Goal: Transaction & Acquisition: Purchase product/service

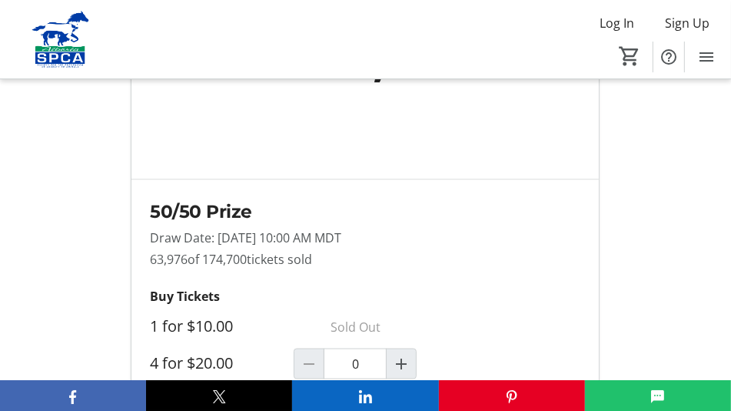
scroll to position [1461, 0]
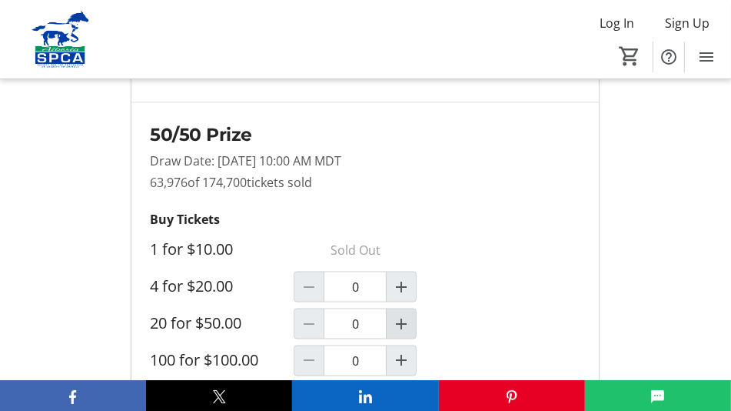
click at [401, 315] on mat-icon "Increment by one" at bounding box center [401, 324] width 18 height 18
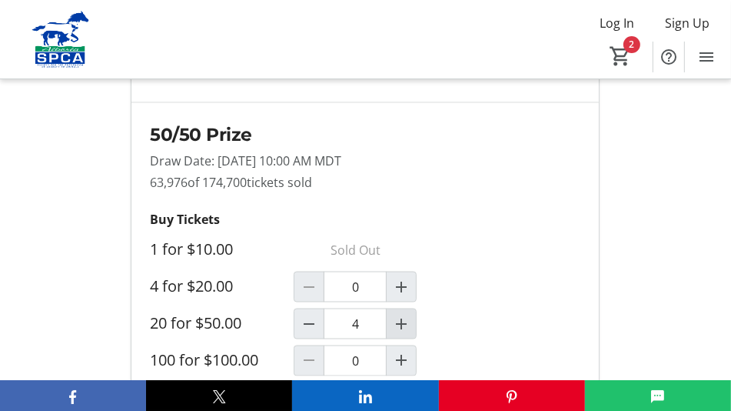
type input "5"
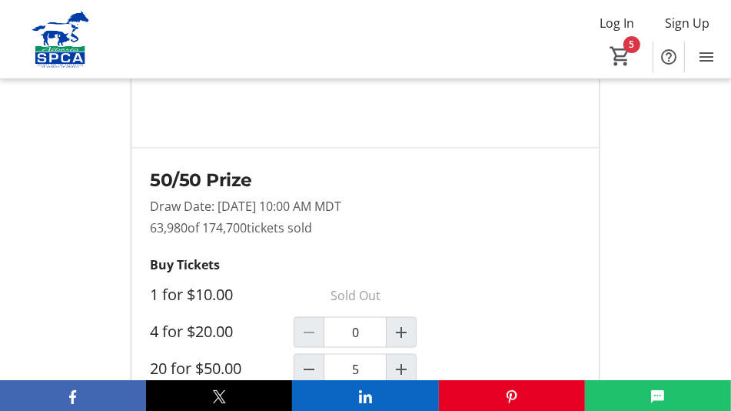
scroll to position [1538, 0]
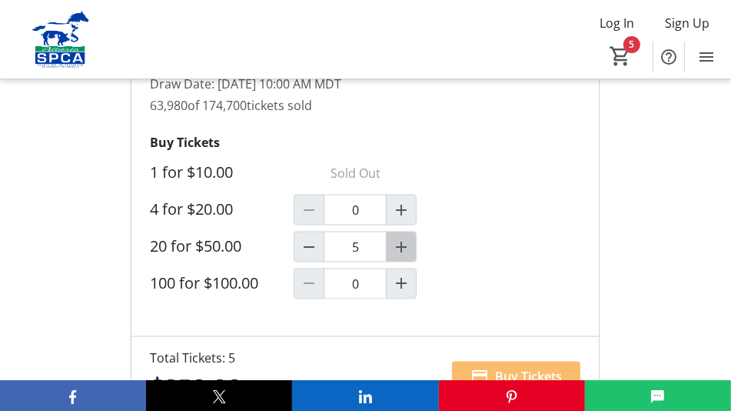
click at [404, 238] on mat-icon "Increment by one" at bounding box center [401, 247] width 18 height 18
type input "6"
click at [504, 368] on span "Buy Tickets" at bounding box center [528, 377] width 67 height 18
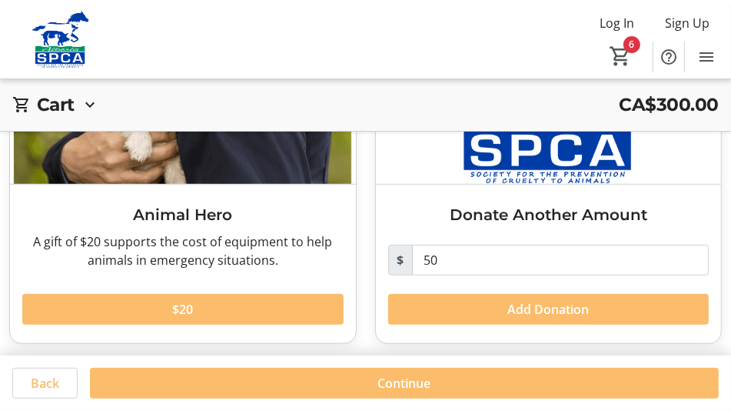
scroll to position [572, 0]
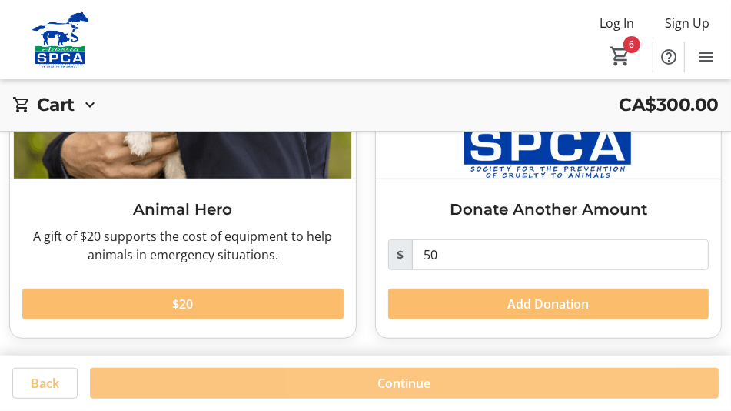
click at [544, 375] on span at bounding box center [404, 382] width 629 height 37
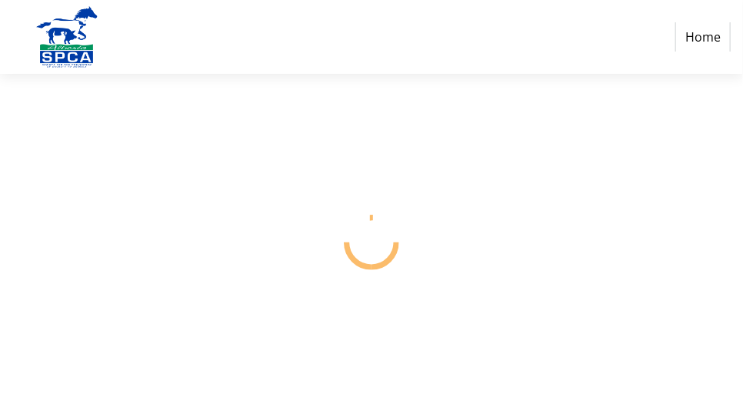
select select "CA"
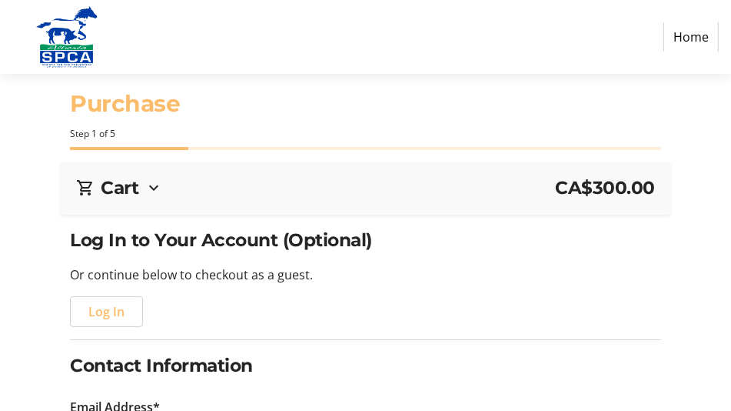
click at [121, 103] on h1 "Purchase" at bounding box center [365, 103] width 591 height 35
drag, startPoint x: 121, startPoint y: 103, endPoint x: 102, endPoint y: 131, distance: 34.3
click at [102, 131] on div "Step 1 of 5" at bounding box center [365, 134] width 591 height 14
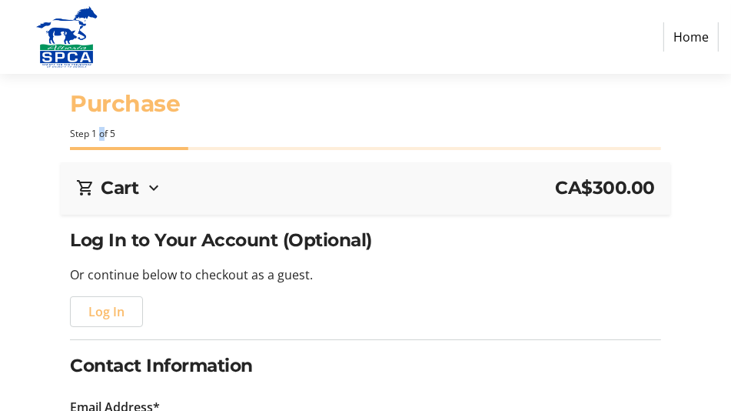
click at [102, 131] on div "Step 1 of 5" at bounding box center [365, 134] width 591 height 14
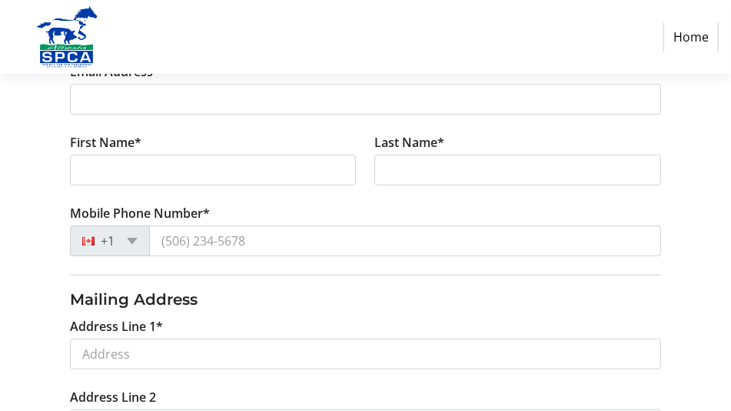
scroll to position [300, 0]
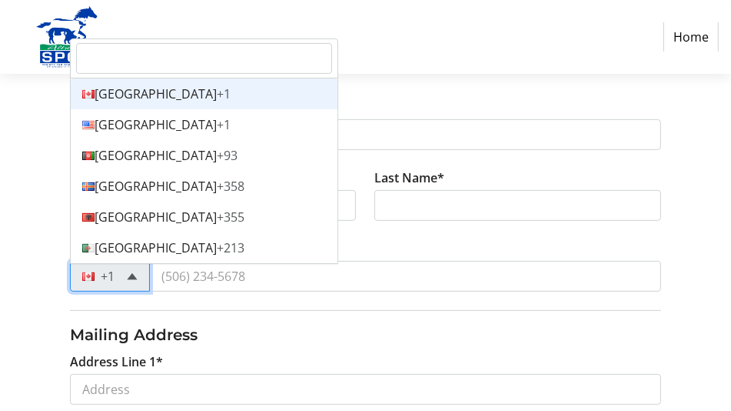
click at [129, 276] on span at bounding box center [132, 276] width 11 height 7
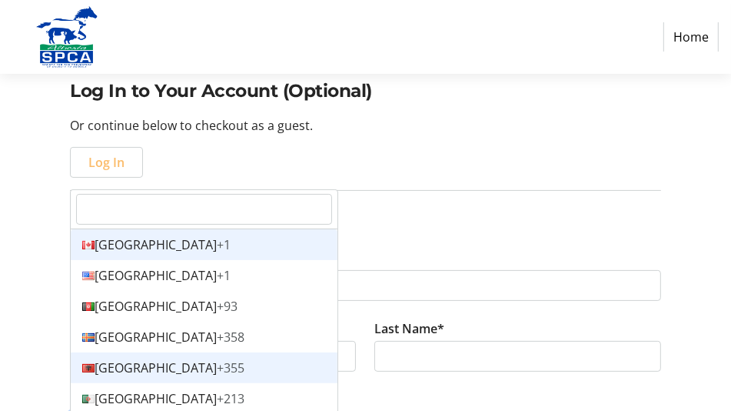
scroll to position [146, 0]
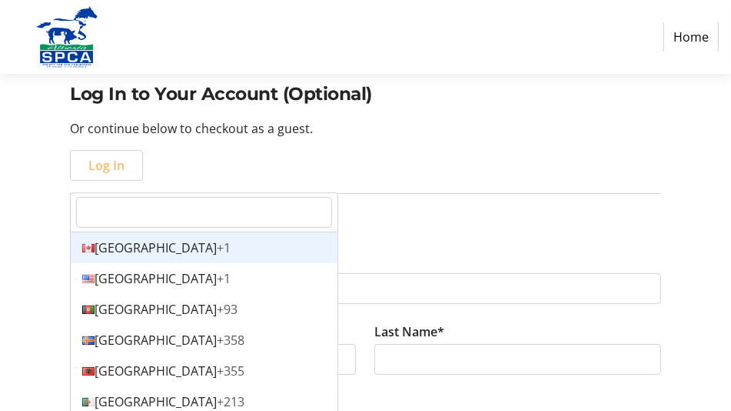
click at [197, 238] on div "Canada +1" at bounding box center [204, 247] width 267 height 31
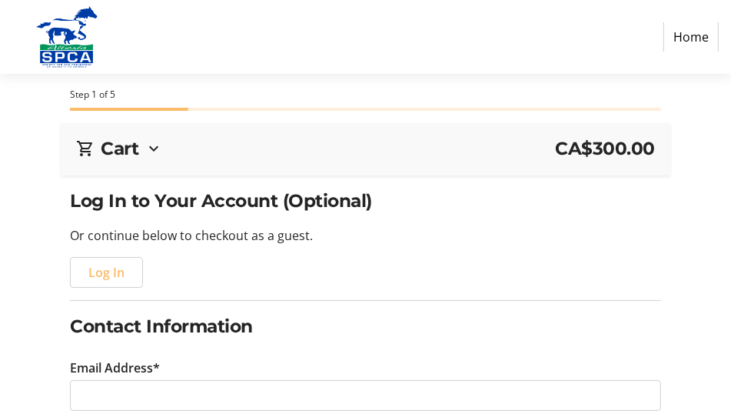
scroll to position [0, 0]
